Goal: Navigation & Orientation: Find specific page/section

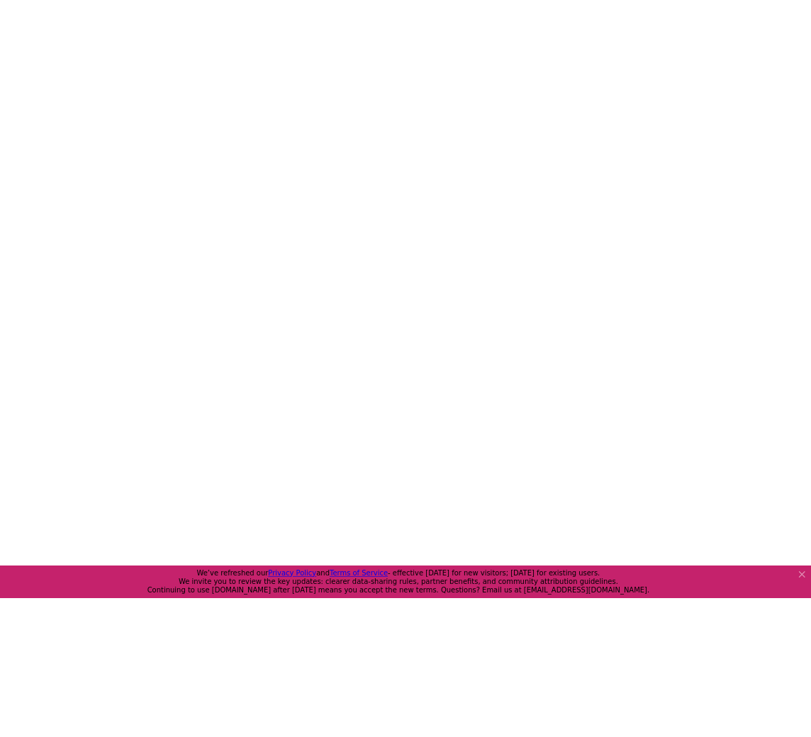
scroll to position [215, 0]
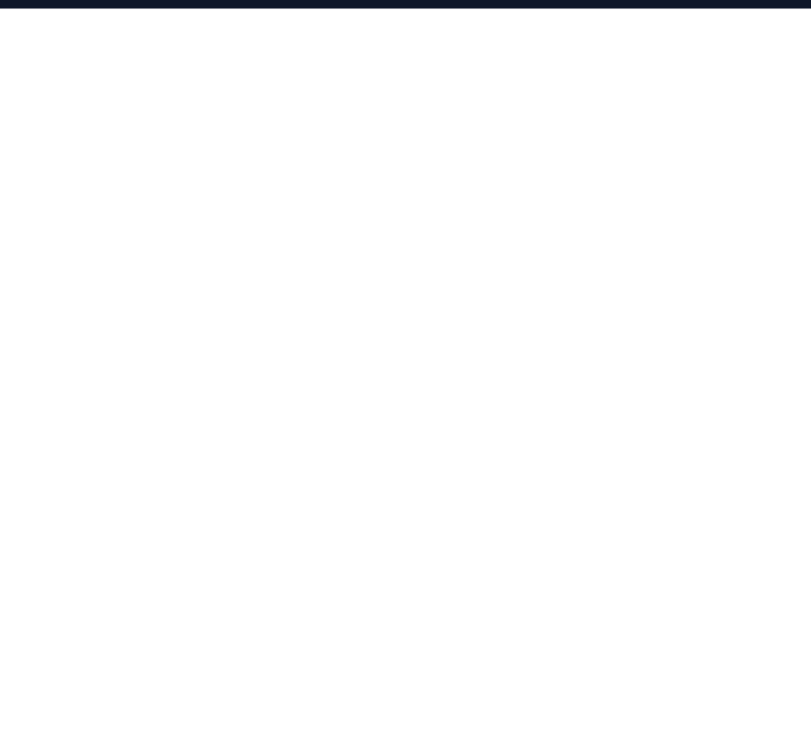
scroll to position [450, 0]
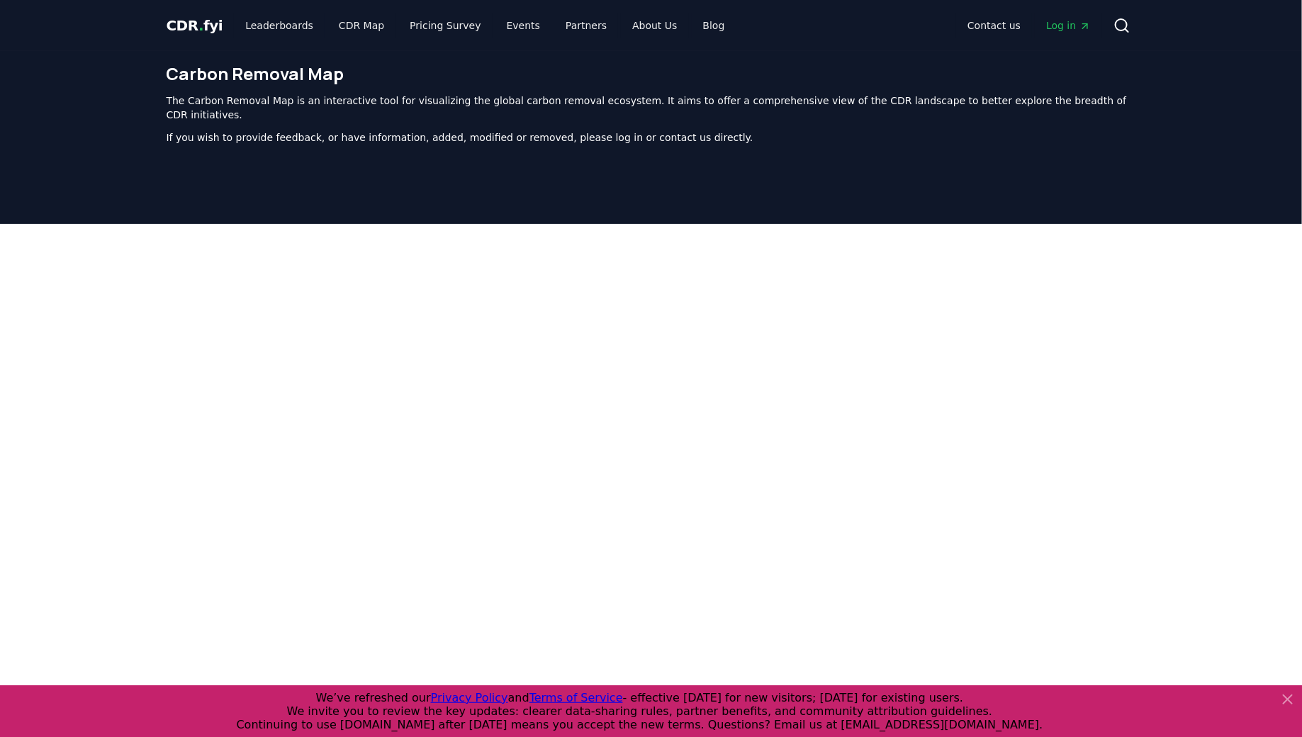
click at [181, 32] on span "CDR . fyi" at bounding box center [195, 25] width 57 height 17
